Goal: Transaction & Acquisition: Purchase product/service

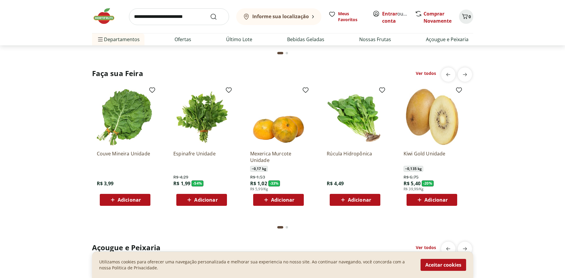
scroll to position [625, 0]
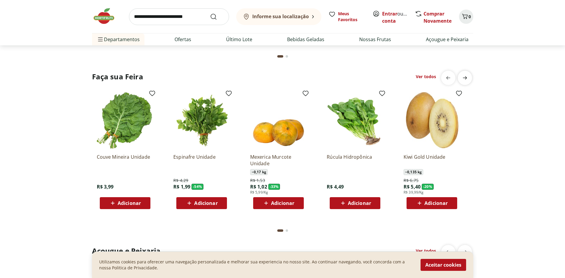
click at [469, 79] on span "next" at bounding box center [465, 78] width 12 height 12
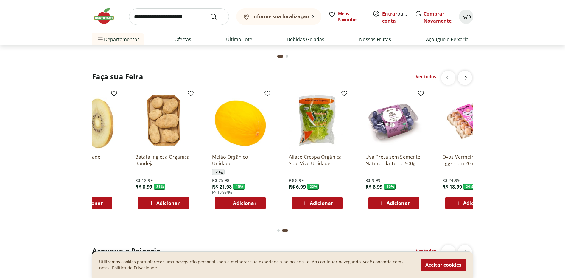
scroll to position [0, 383]
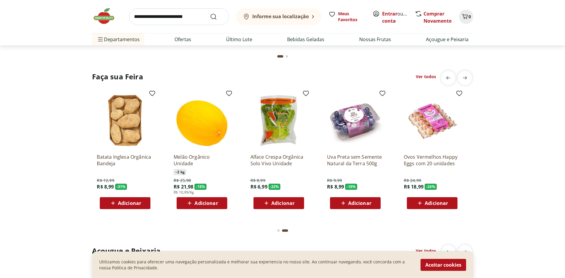
click at [429, 78] on link "Ver todos" at bounding box center [426, 77] width 20 height 6
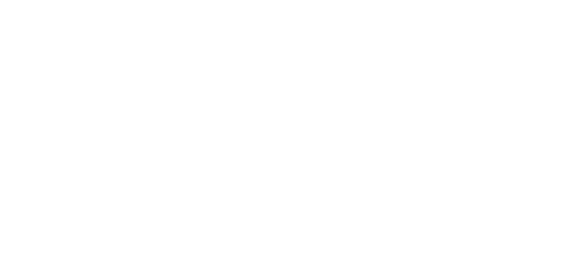
select select "**********"
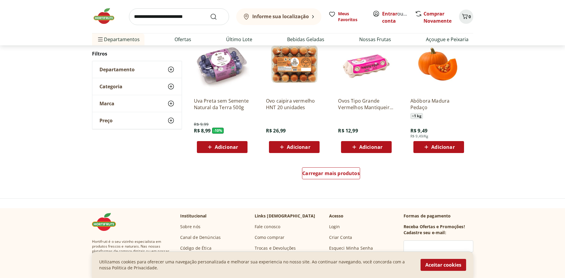
scroll to position [357, 0]
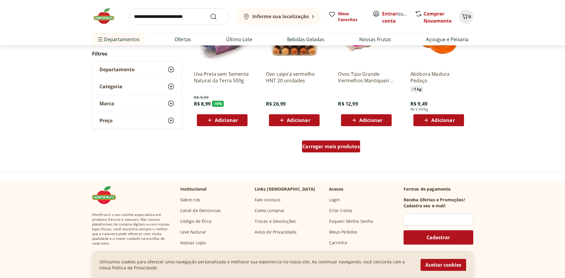
click at [357, 145] on span "Carregar mais produtos" at bounding box center [330, 146] width 57 height 5
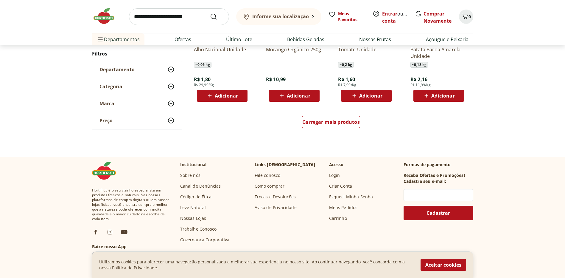
scroll to position [417, 0]
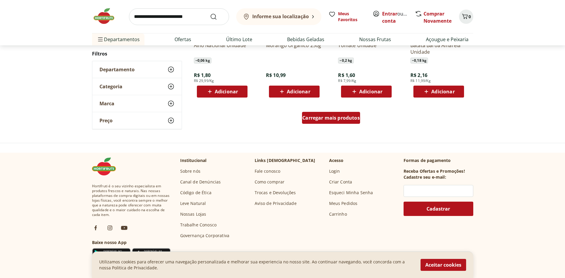
click at [325, 119] on span "Carregar mais produtos" at bounding box center [330, 117] width 57 height 5
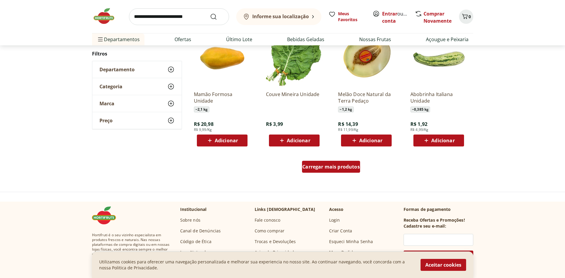
scroll to position [386, 0]
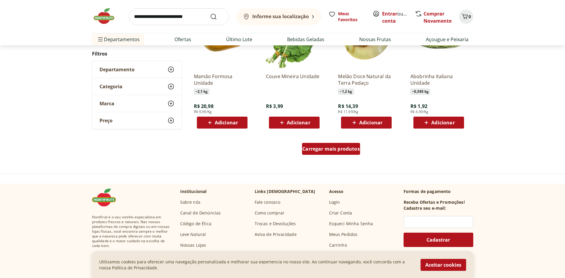
click at [331, 148] on span "Carregar mais produtos" at bounding box center [330, 148] width 57 height 5
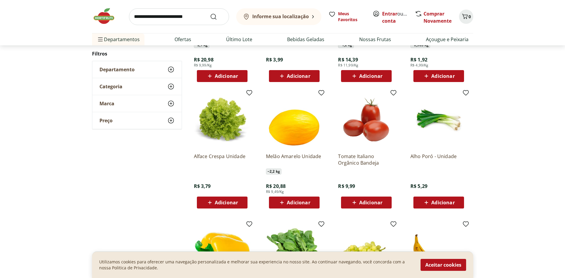
scroll to position [505, 0]
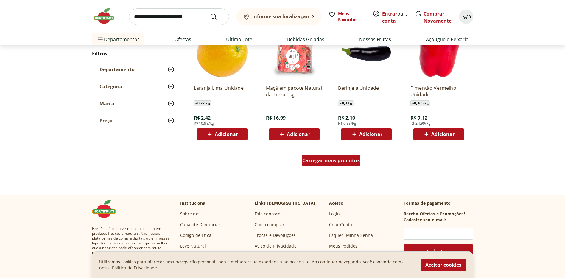
scroll to position [385, 0]
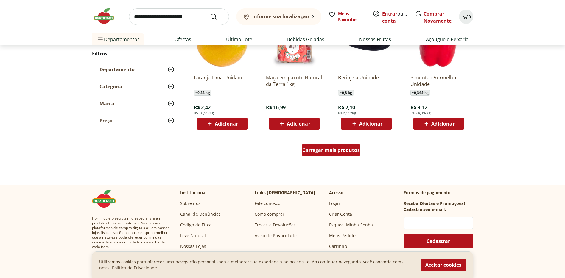
click at [331, 148] on span "Carregar mais produtos" at bounding box center [330, 149] width 57 height 5
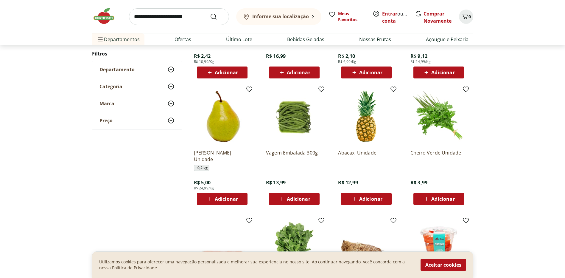
scroll to position [444, 0]
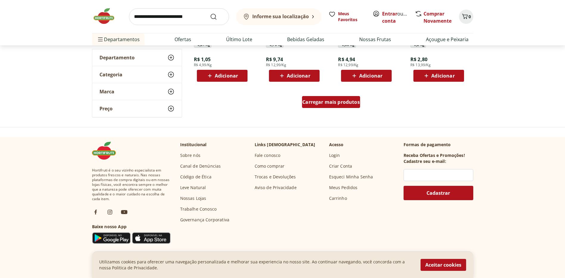
scroll to position [443, 0]
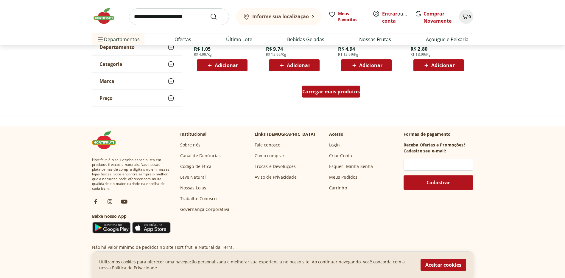
click at [339, 95] on div "Carregar mais produtos" at bounding box center [331, 91] width 58 height 12
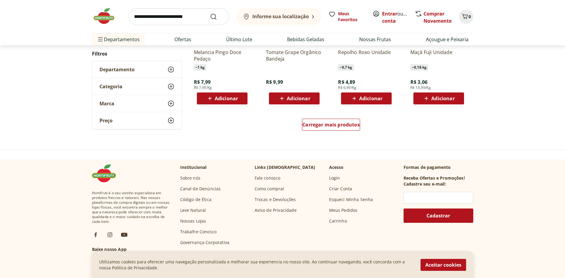
scroll to position [412, 0]
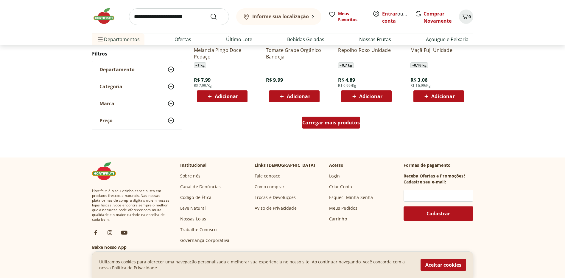
click at [346, 120] on span "Carregar mais produtos" at bounding box center [330, 122] width 57 height 5
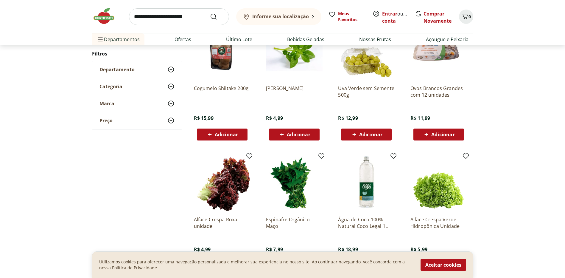
scroll to position [501, 0]
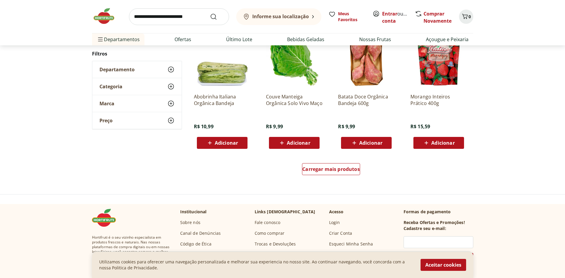
scroll to position [411, 0]
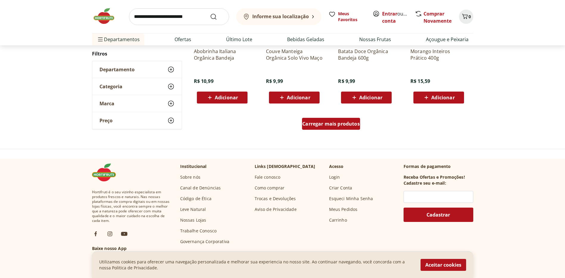
click at [333, 127] on div "Carregar mais produtos" at bounding box center [331, 124] width 58 height 12
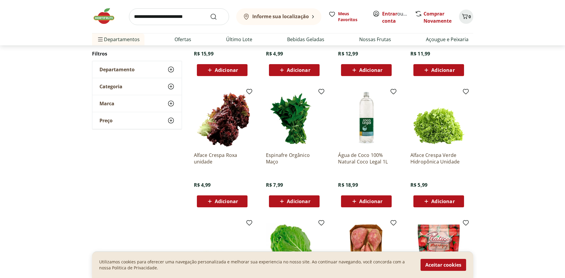
scroll to position [201, 0]
